Goal: Find specific page/section: Find specific page/section

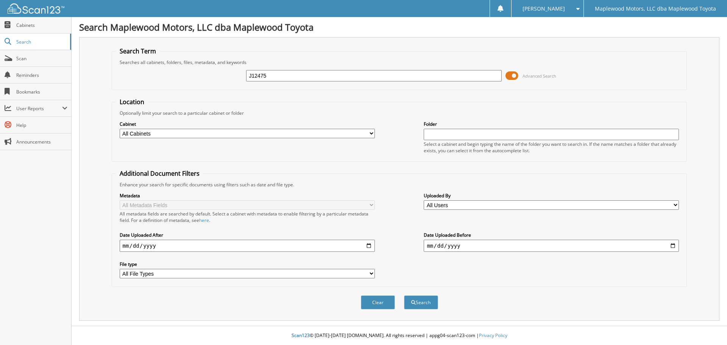
type input "J12475"
click at [404, 295] on button "Search" at bounding box center [421, 302] width 34 height 14
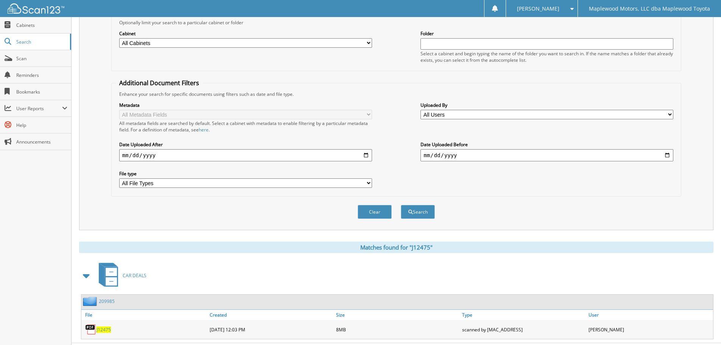
scroll to position [108, 0]
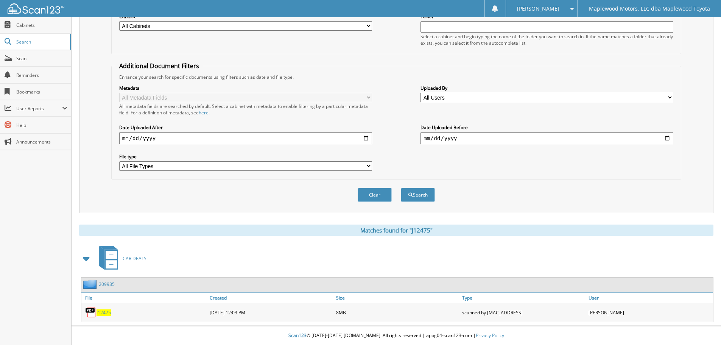
click at [108, 286] on link "209985" at bounding box center [107, 284] width 16 height 6
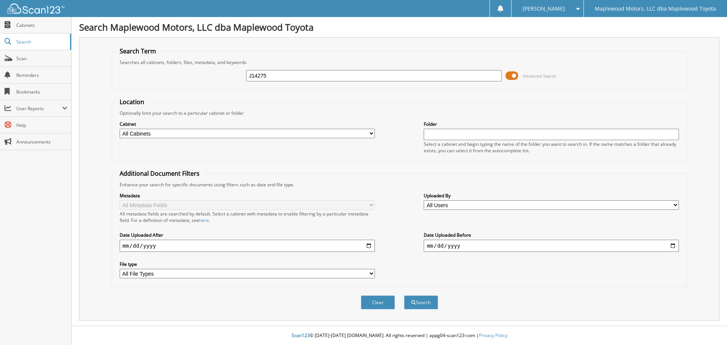
type input "J14275"
click at [404, 295] on button "Search" at bounding box center [421, 302] width 34 height 14
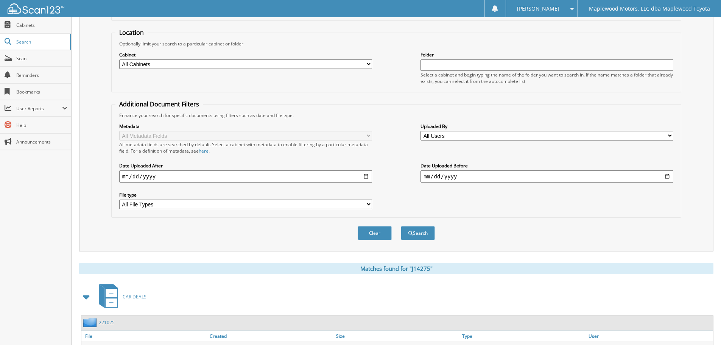
scroll to position [187, 0]
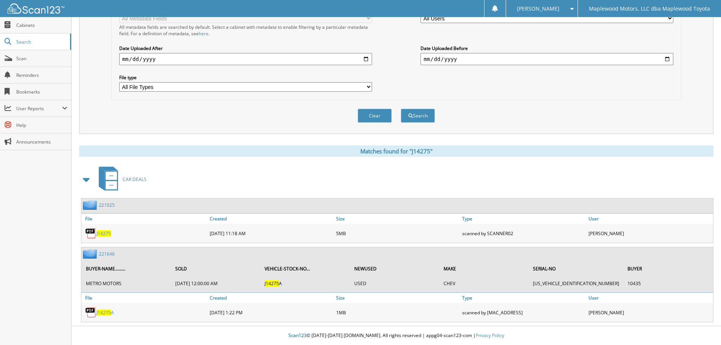
click at [108, 205] on link "221025" at bounding box center [107, 205] width 16 height 6
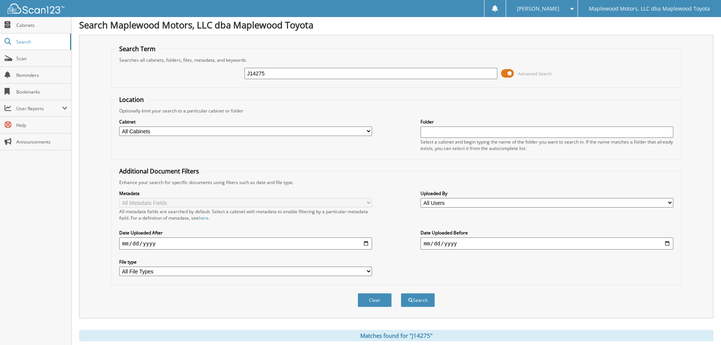
scroll to position [187, 0]
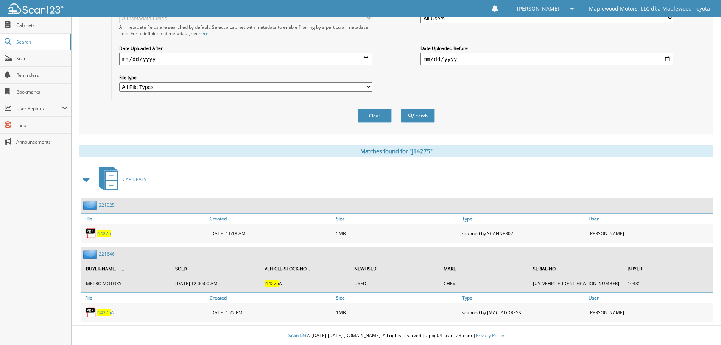
click at [104, 253] on link "221646" at bounding box center [107, 254] width 16 height 6
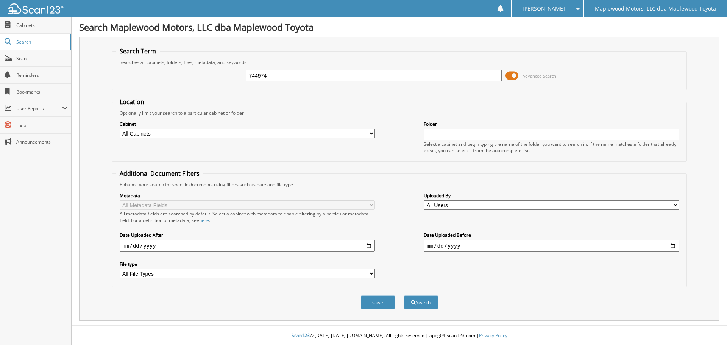
type input "744974"
click at [404, 295] on button "Search" at bounding box center [421, 302] width 34 height 14
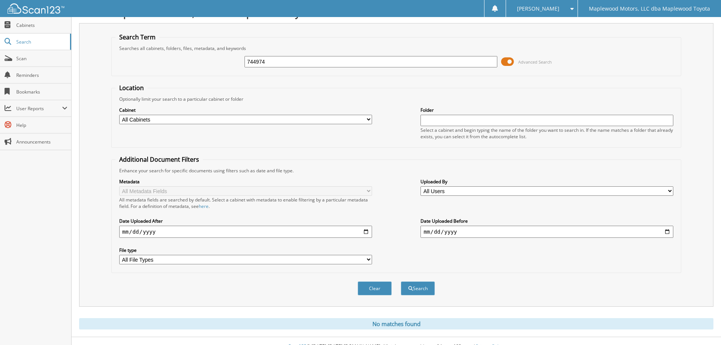
scroll to position [25, 0]
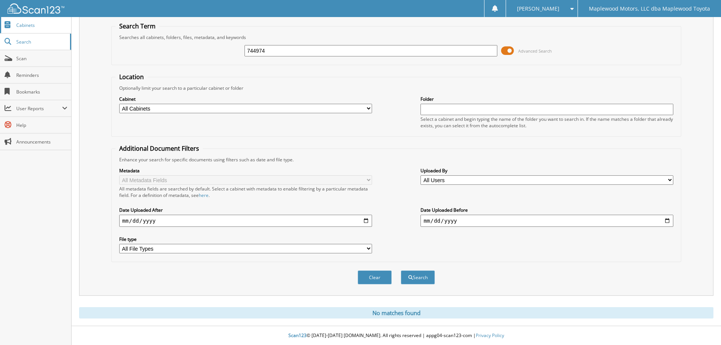
click at [44, 24] on span "Cabinets" at bounding box center [41, 25] width 51 height 6
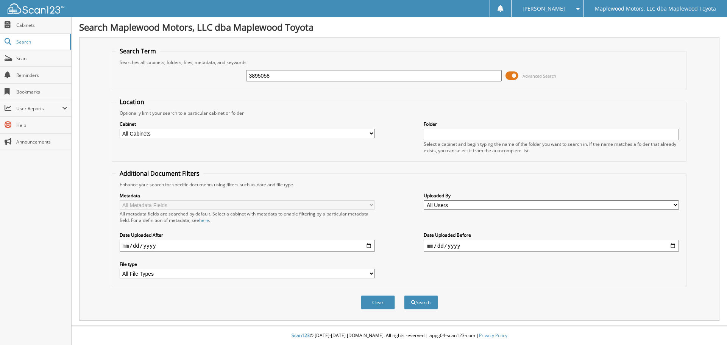
type input "3895058"
click at [404, 295] on button "Search" at bounding box center [421, 302] width 34 height 14
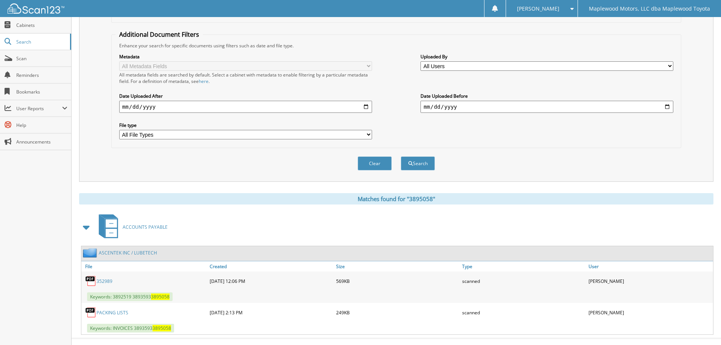
scroll to position [152, 0]
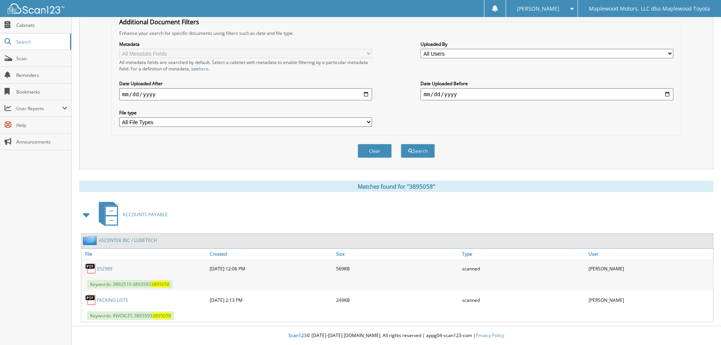
click at [142, 241] on link "ASCENTEK INC / LUBETECH" at bounding box center [128, 240] width 58 height 6
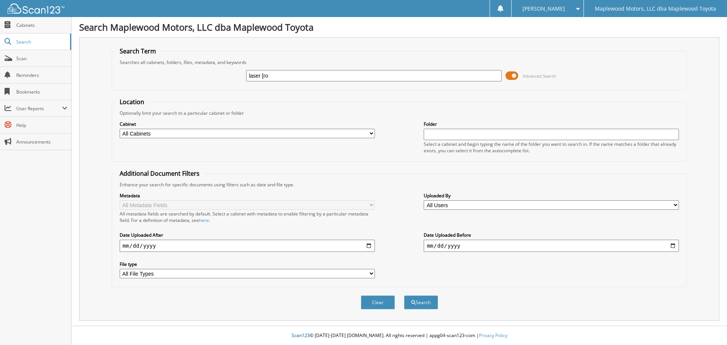
type input "laser [ro"
click at [404, 295] on button "Search" at bounding box center [421, 302] width 34 height 14
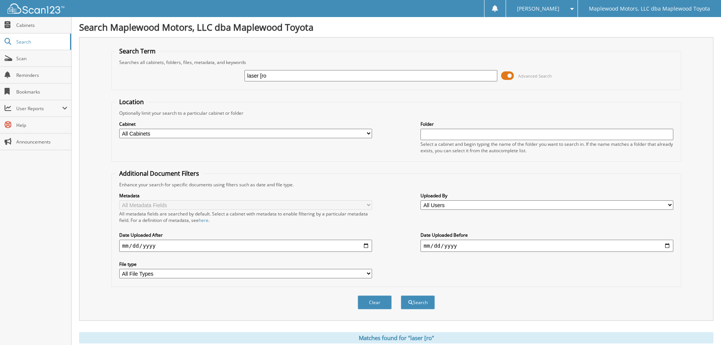
scroll to position [109, 0]
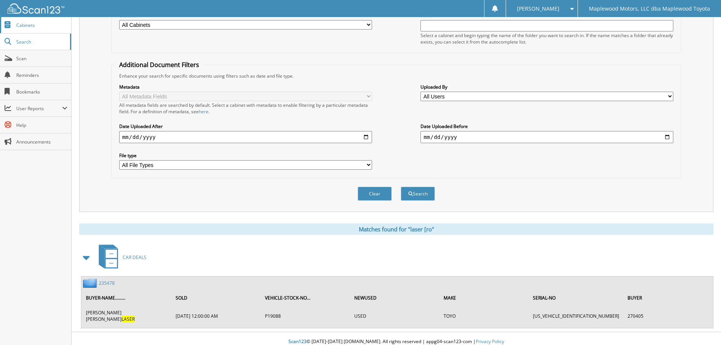
click at [15, 27] on link "Cabinets" at bounding box center [35, 25] width 71 height 16
